Goal: Check status: Check status

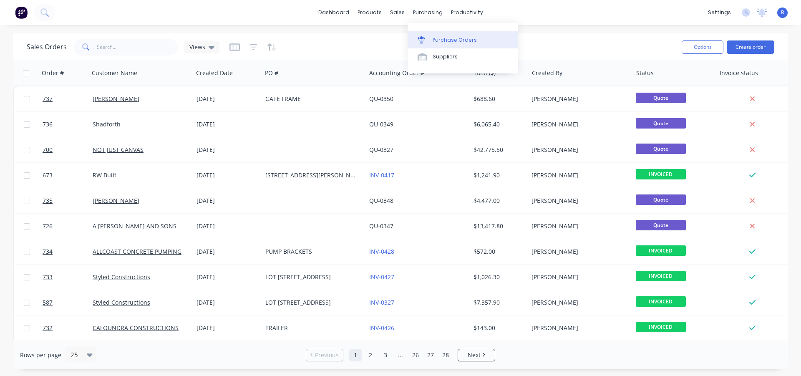
click at [434, 38] on div "Purchase Orders" at bounding box center [455, 40] width 44 height 8
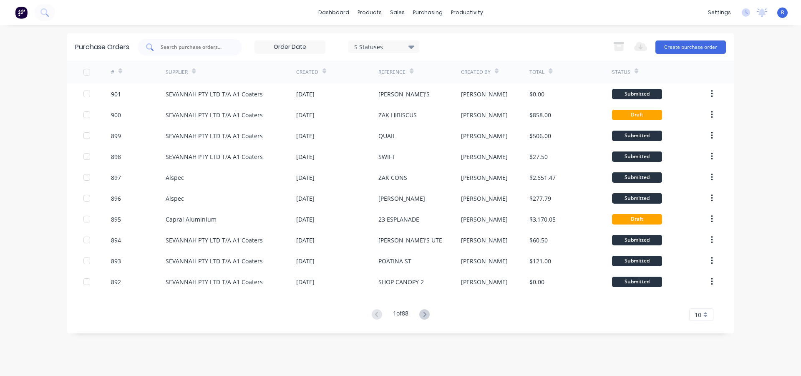
click at [181, 43] on input "text" at bounding box center [194, 47] width 69 height 8
type input "CBC"
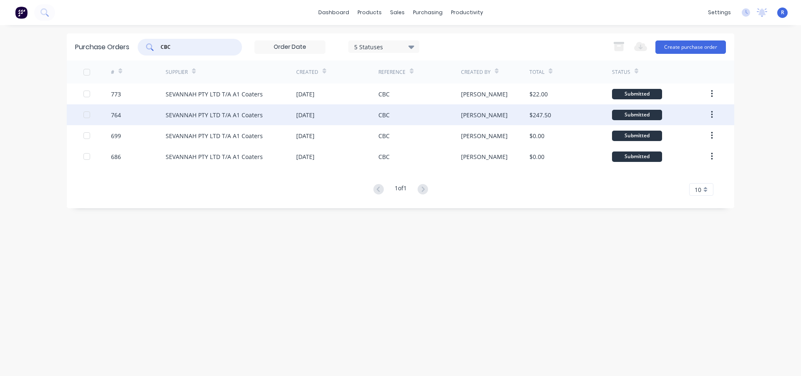
click at [235, 121] on div "SEVANNAH PTY LTD T/A A1 Coaters" at bounding box center [231, 114] width 131 height 21
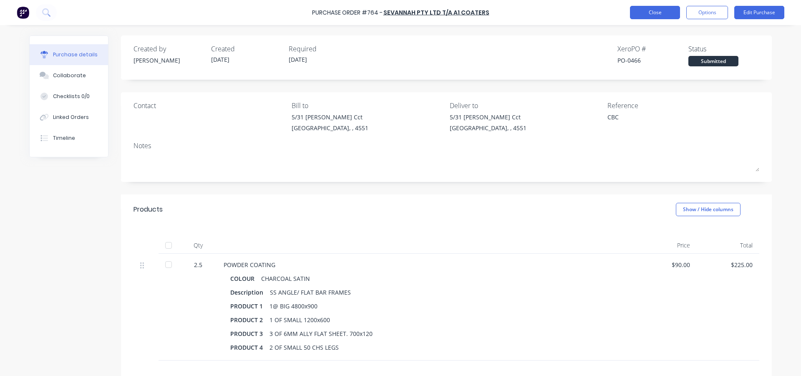
click at [634, 15] on button "Close" at bounding box center [655, 12] width 50 height 13
